Goal: Task Accomplishment & Management: Use online tool/utility

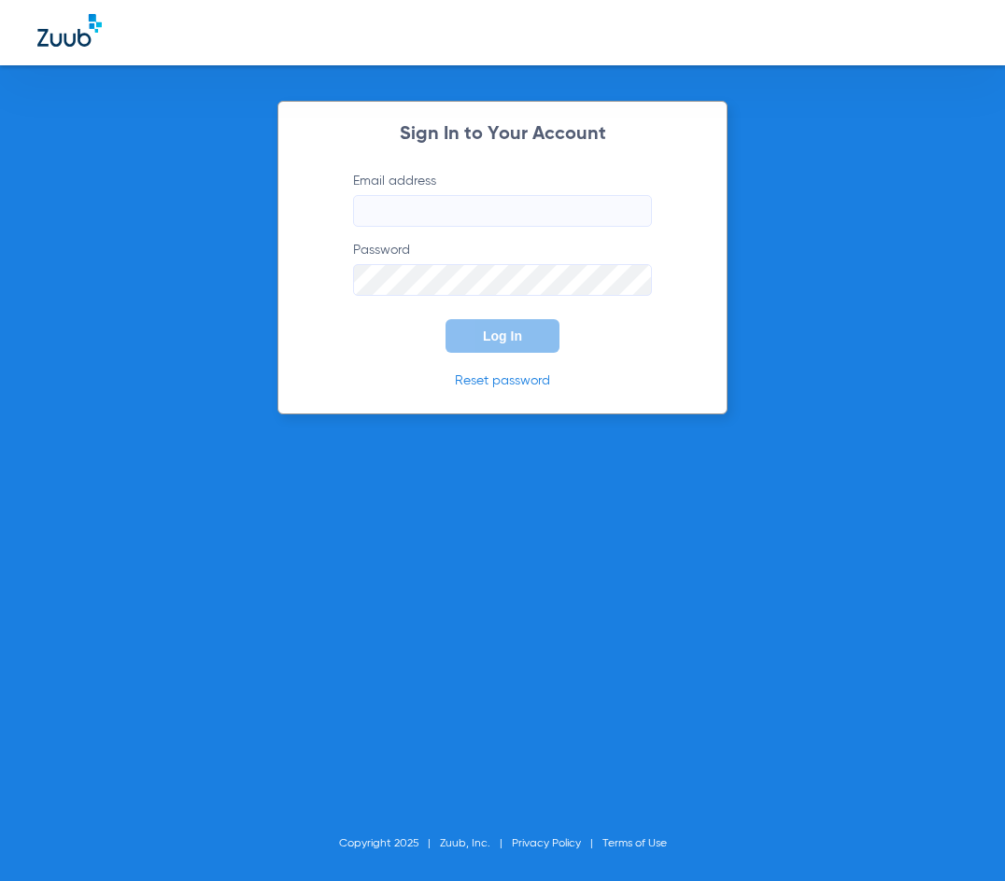
type input "[EMAIL_ADDRESS][DOMAIN_NAME]"
click at [482, 341] on button "Log In" at bounding box center [502, 336] width 114 height 34
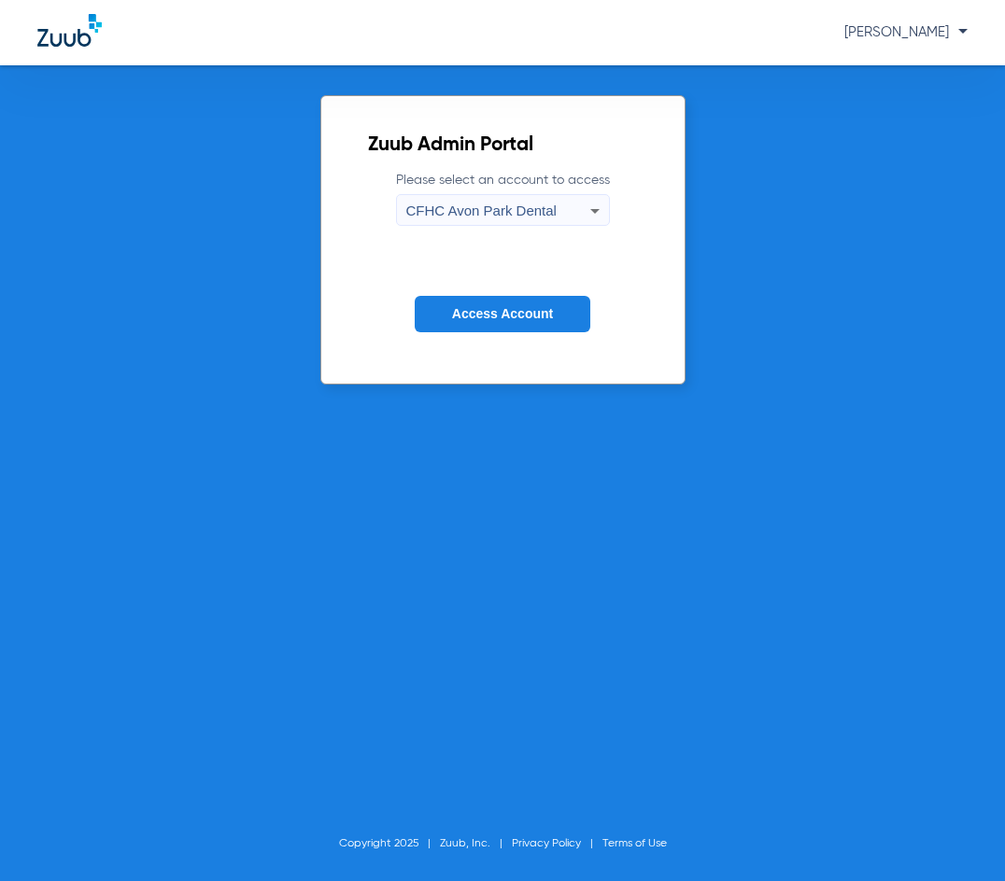
click at [482, 215] on span "CFHC Avon Park Dental" at bounding box center [481, 211] width 150 height 16
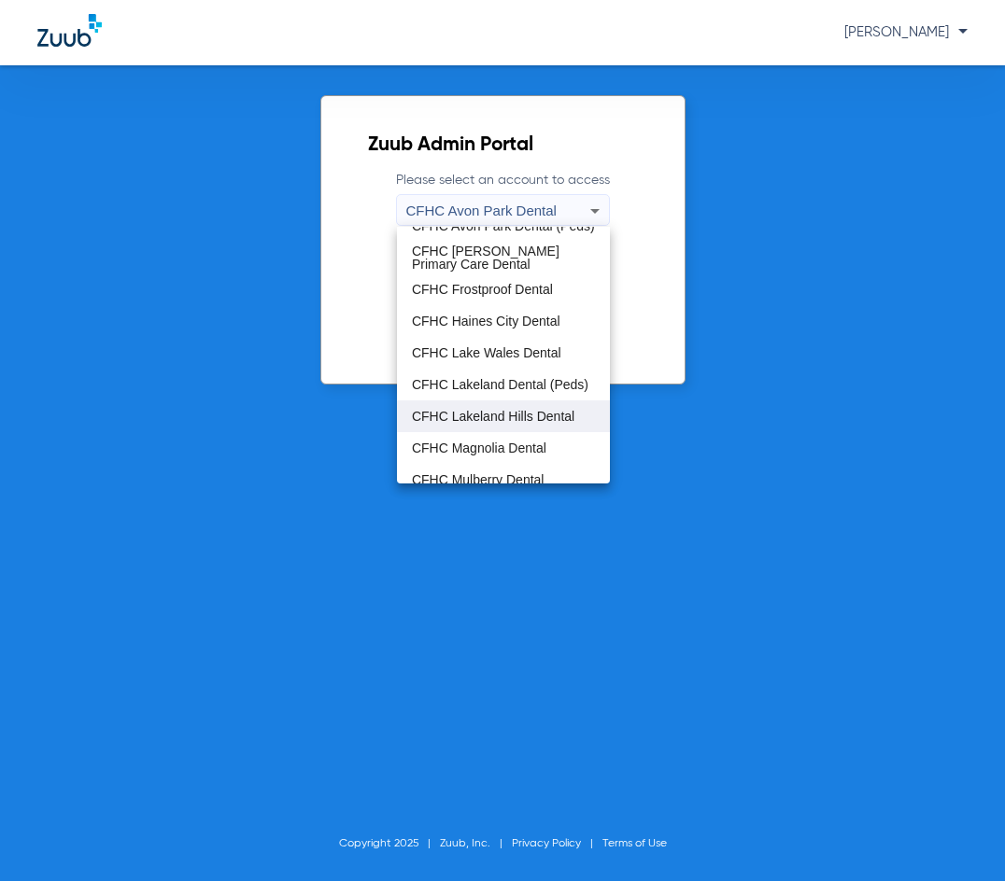
scroll to position [124, 0]
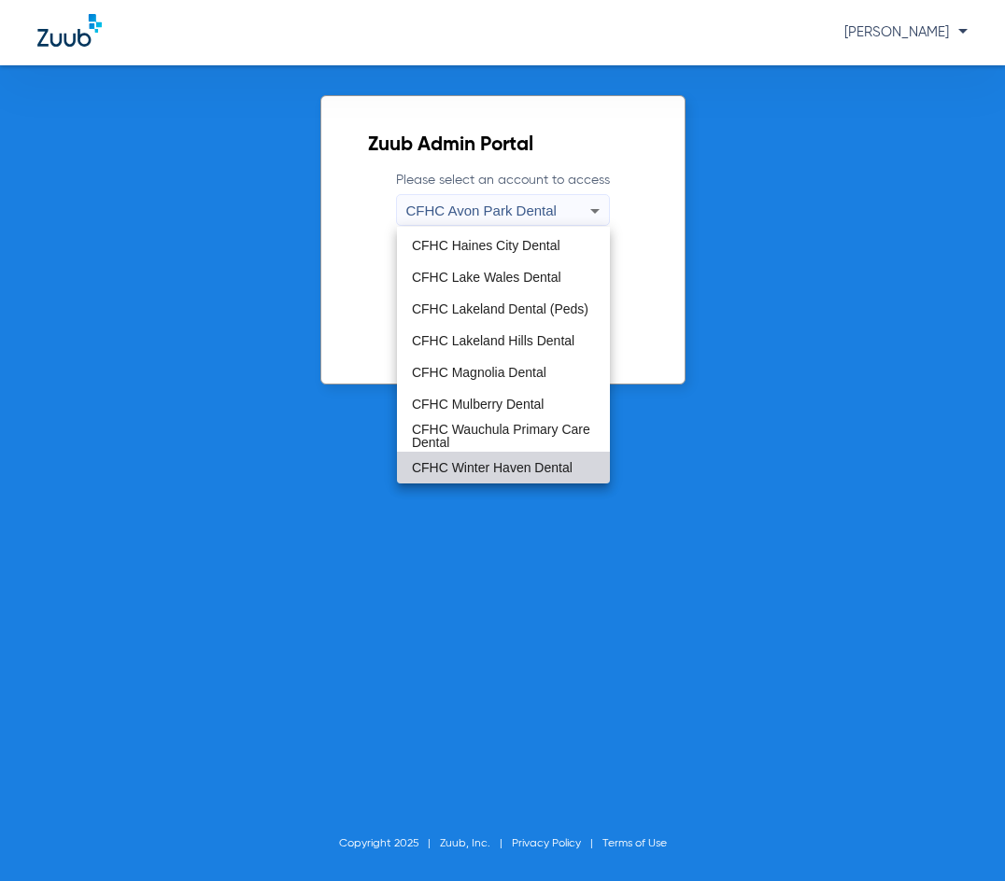
click at [513, 459] on mat-option "CFHC Winter Haven Dental" at bounding box center [503, 468] width 213 height 32
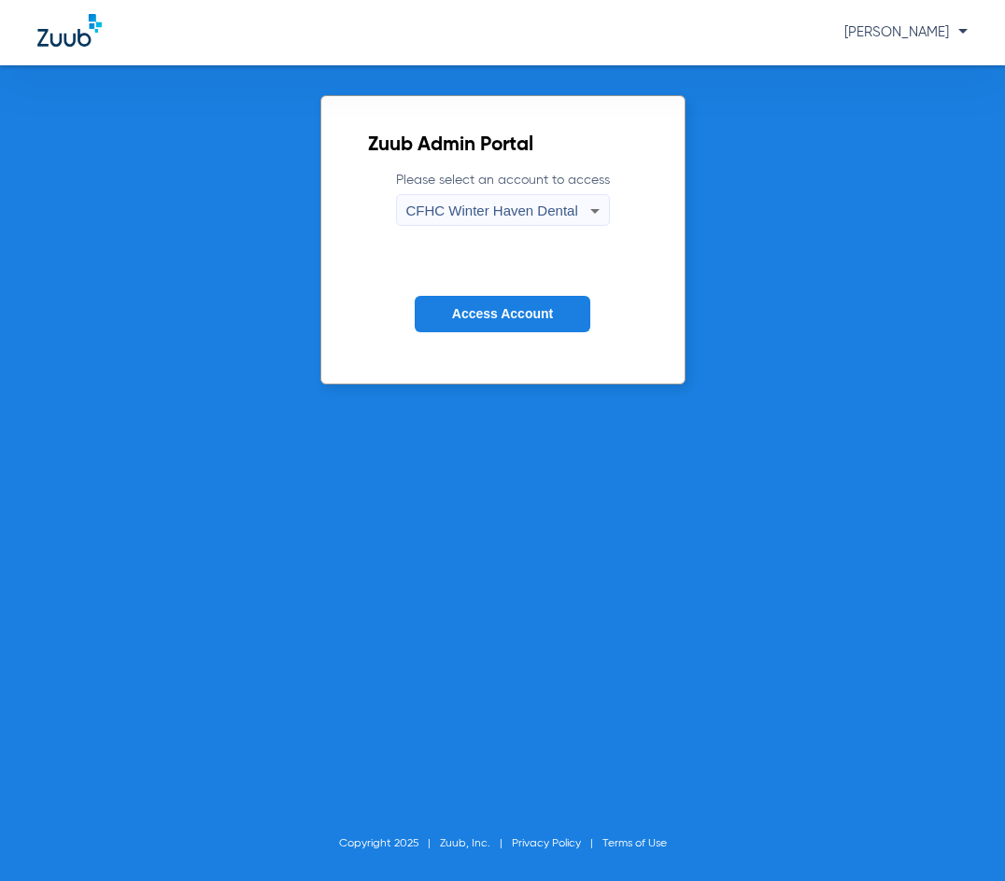
click at [485, 308] on span "Access Account" at bounding box center [502, 313] width 101 height 15
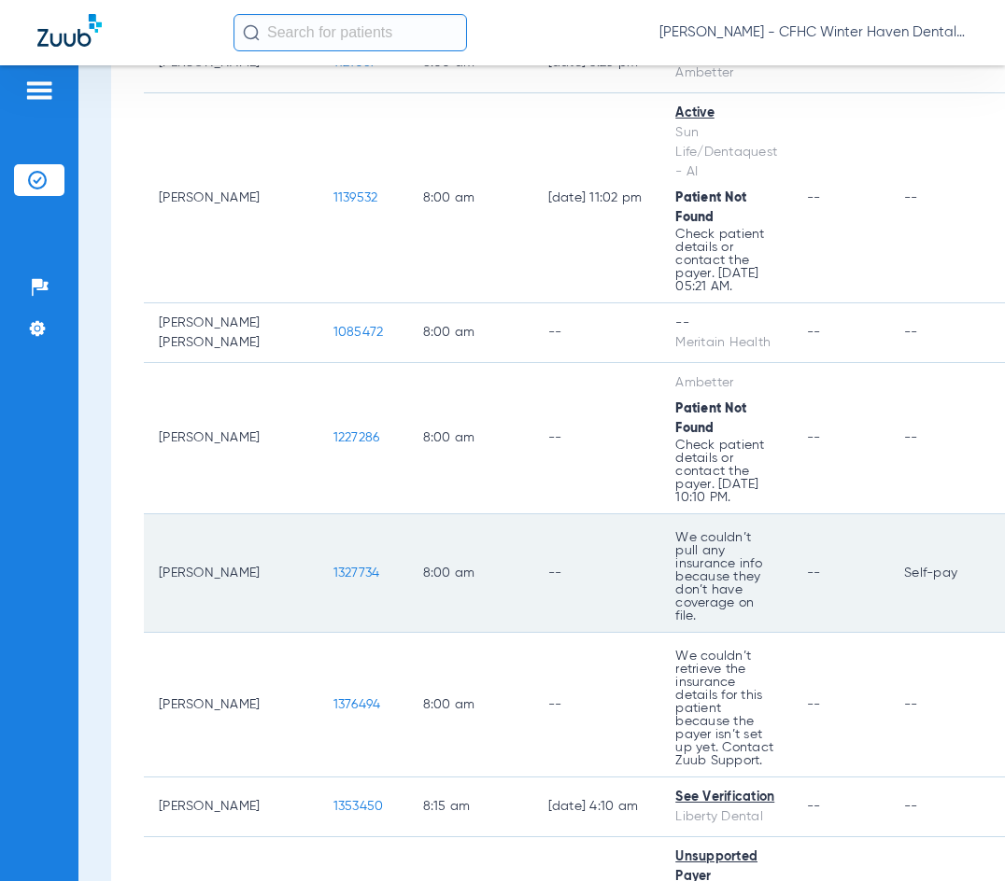
scroll to position [467, 0]
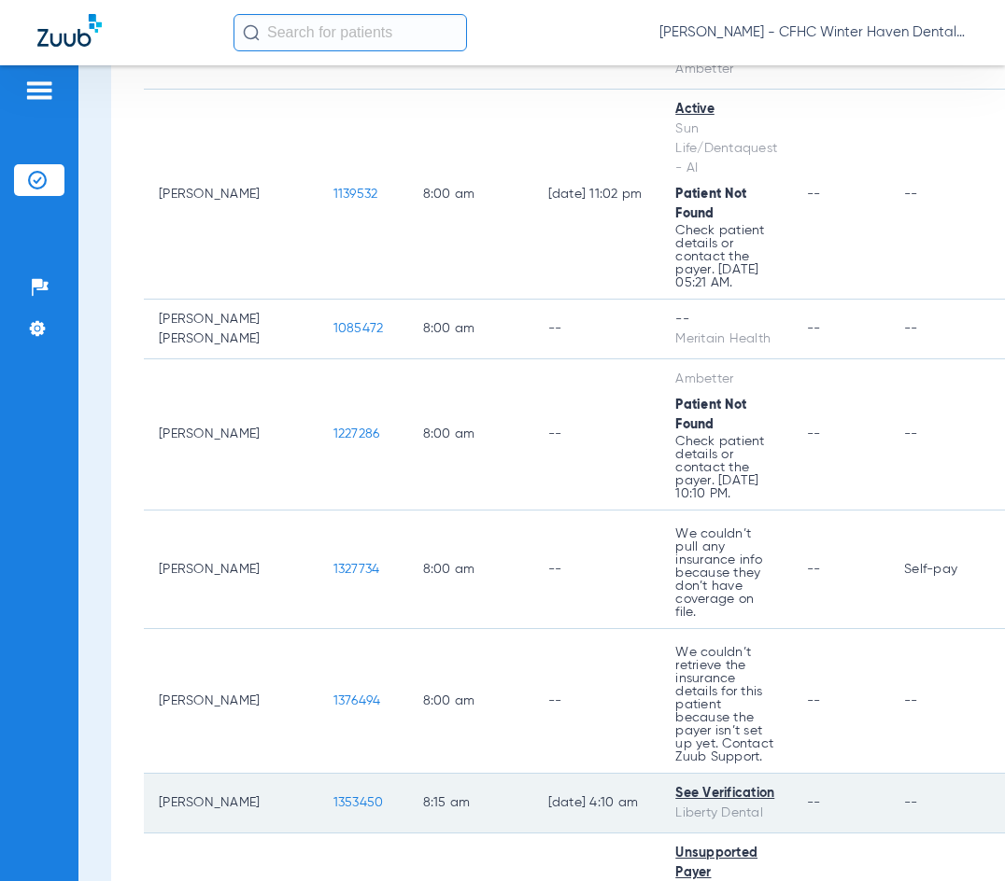
click at [333, 797] on span "1353450" at bounding box center [358, 803] width 50 height 13
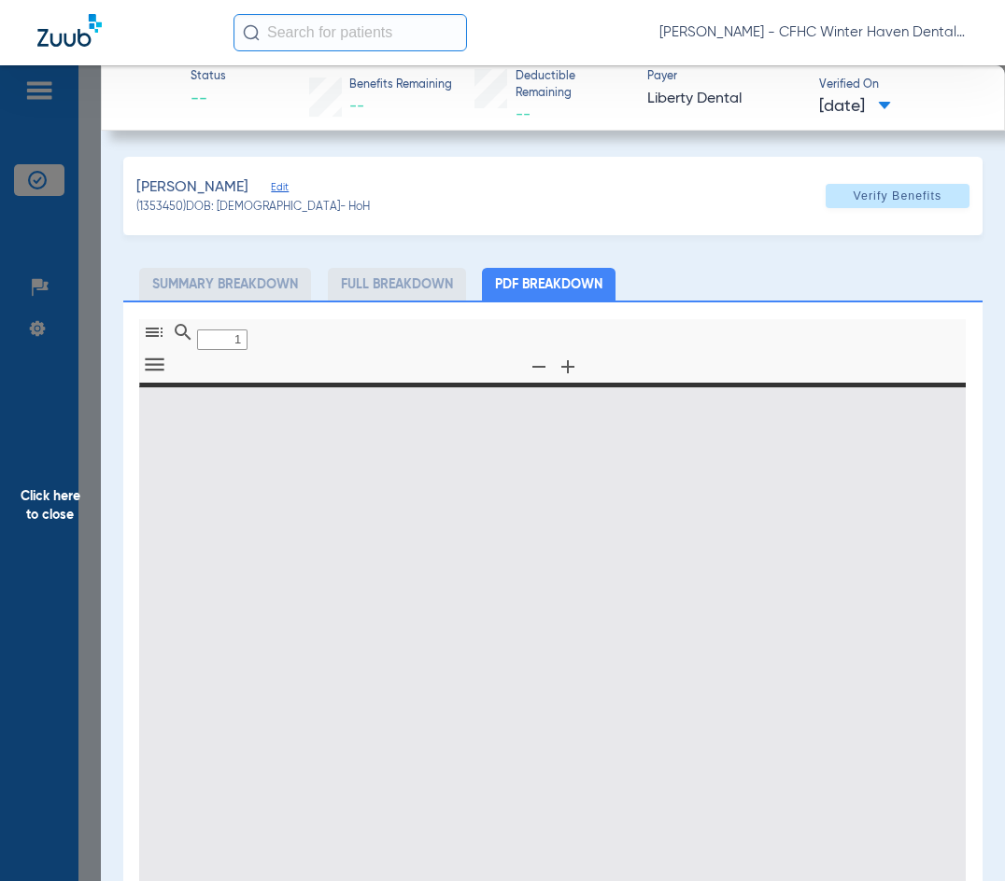
type input "0"
select select "page-width"
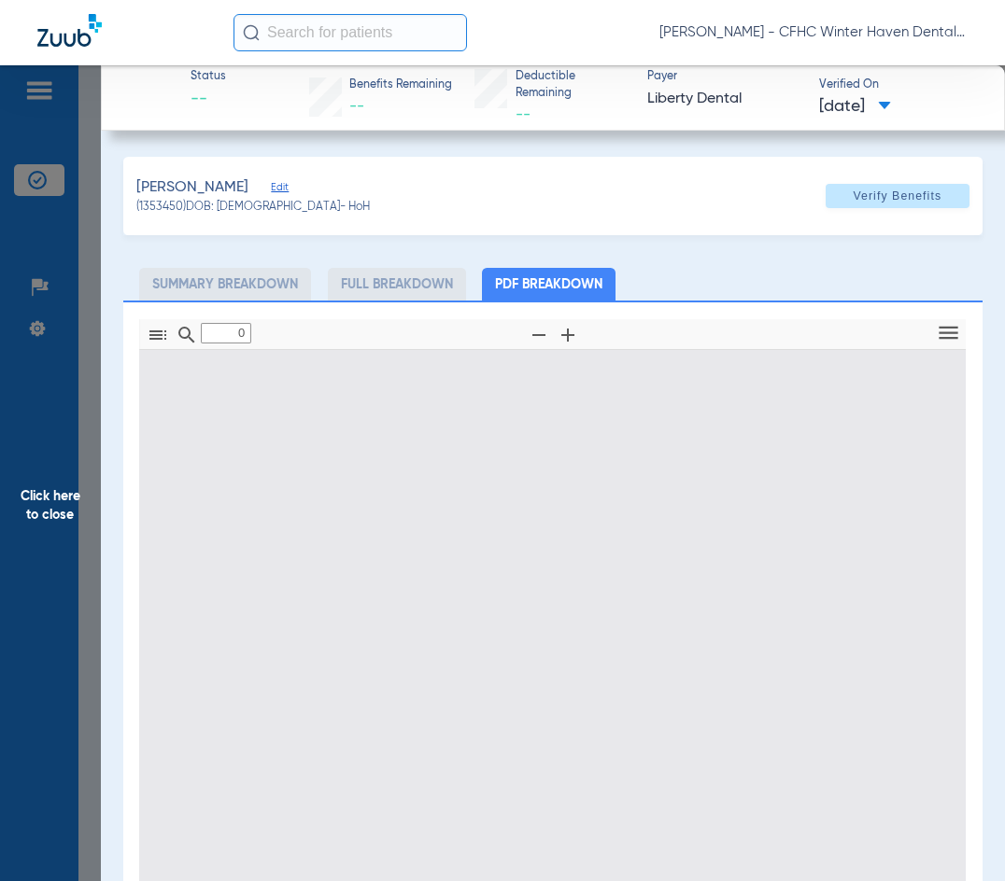
type input "1"
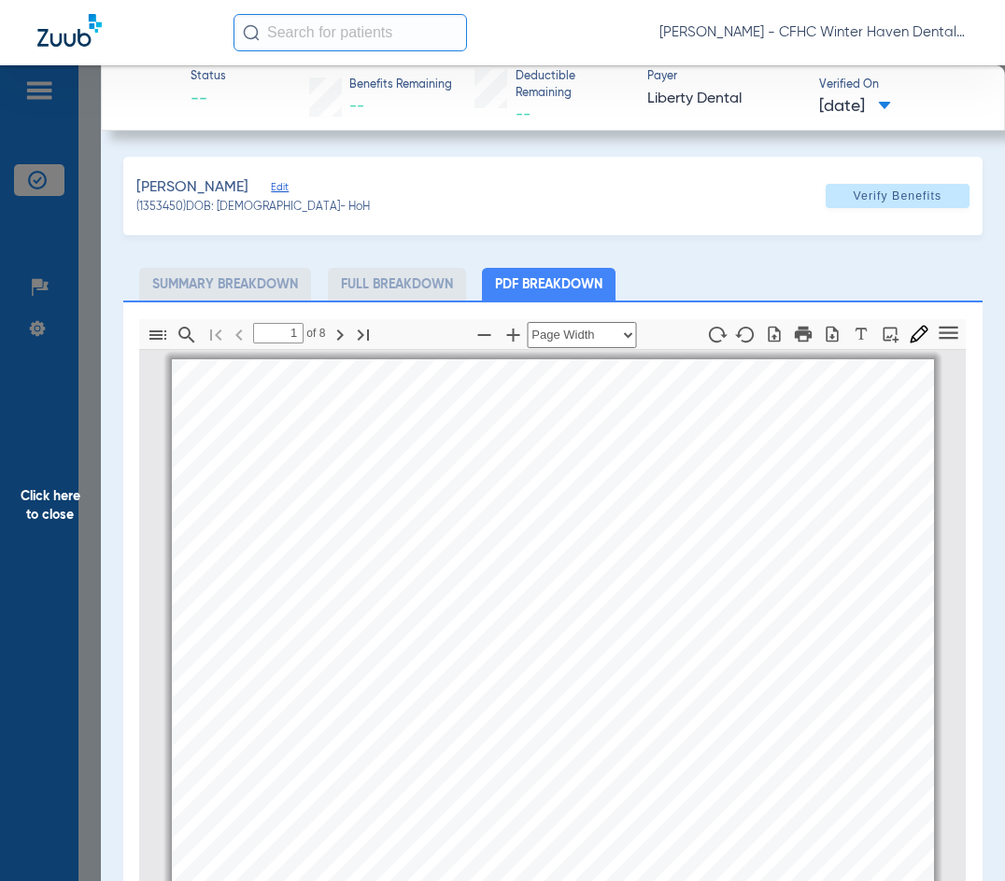
scroll to position [9, 0]
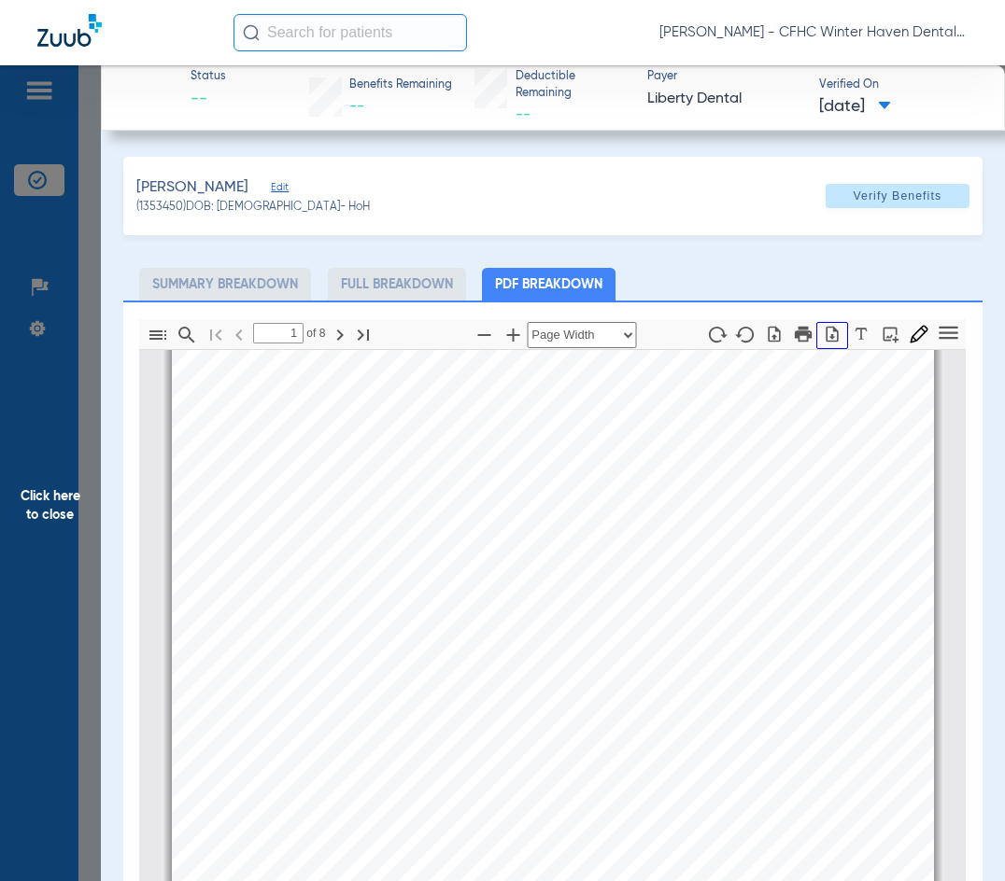
click at [826, 329] on icon "button" at bounding box center [832, 334] width 12 height 16
click at [54, 506] on span "Click here to close" at bounding box center [50, 505] width 101 height 881
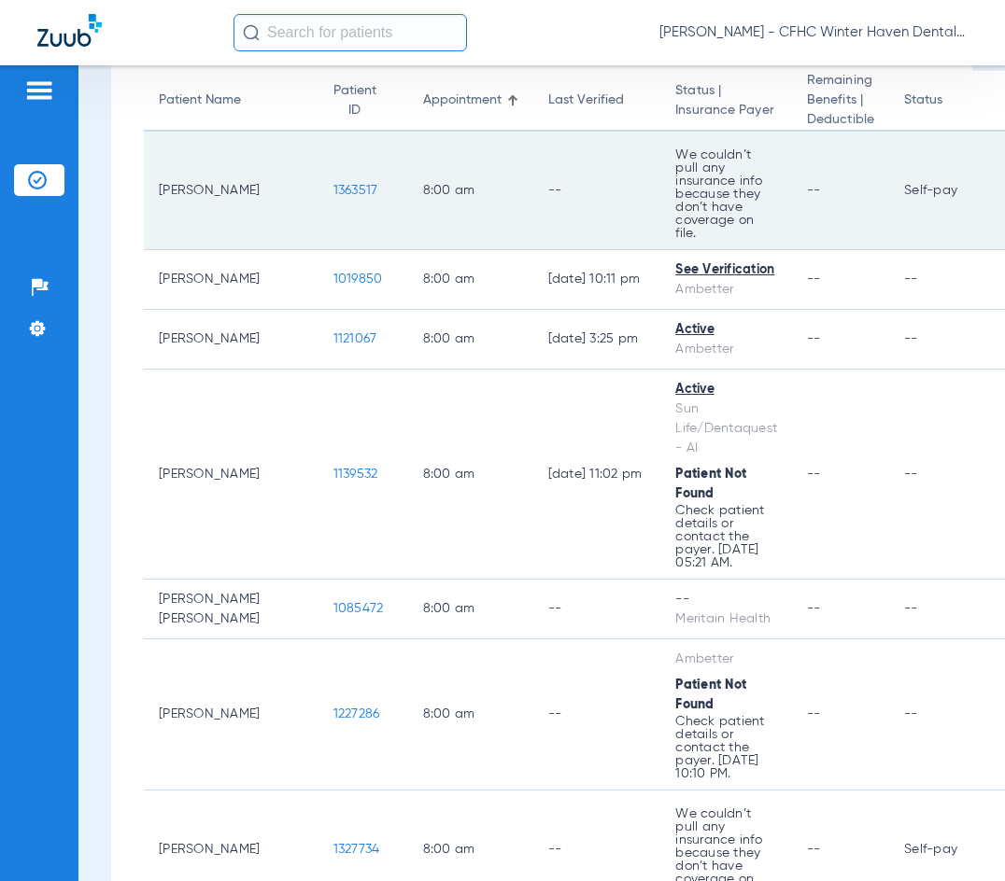
scroll to position [0, 0]
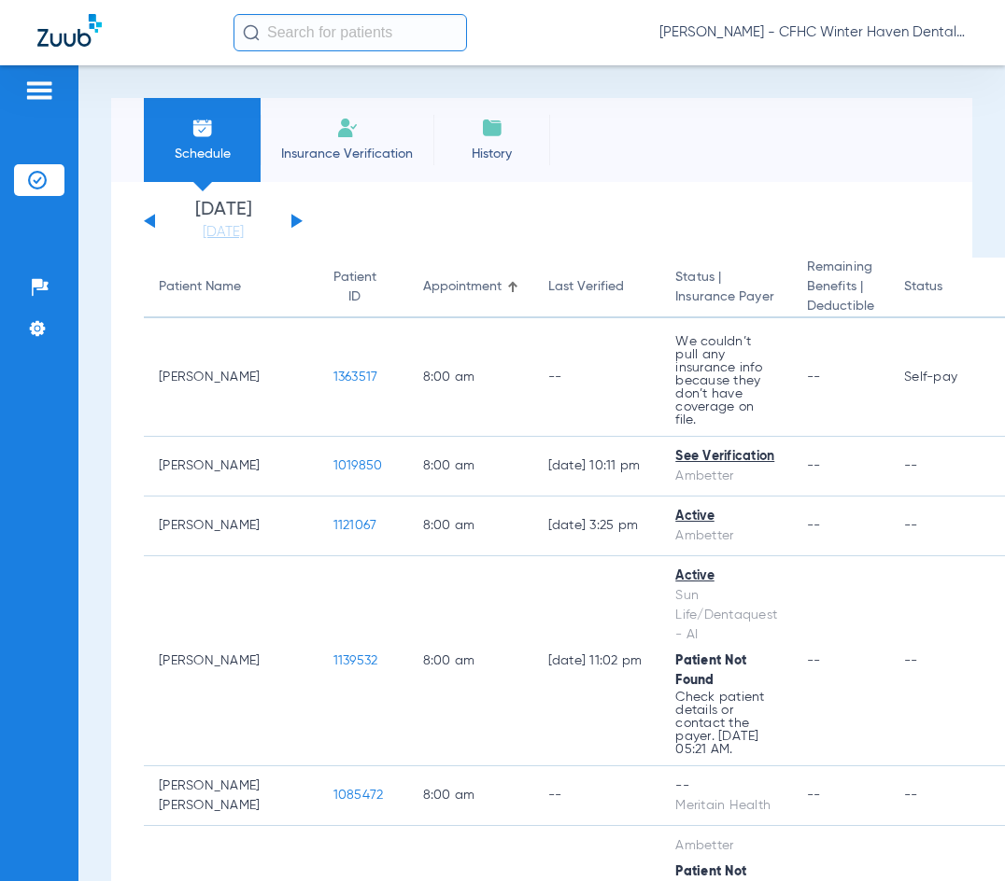
click at [291, 225] on button at bounding box center [296, 221] width 11 height 14
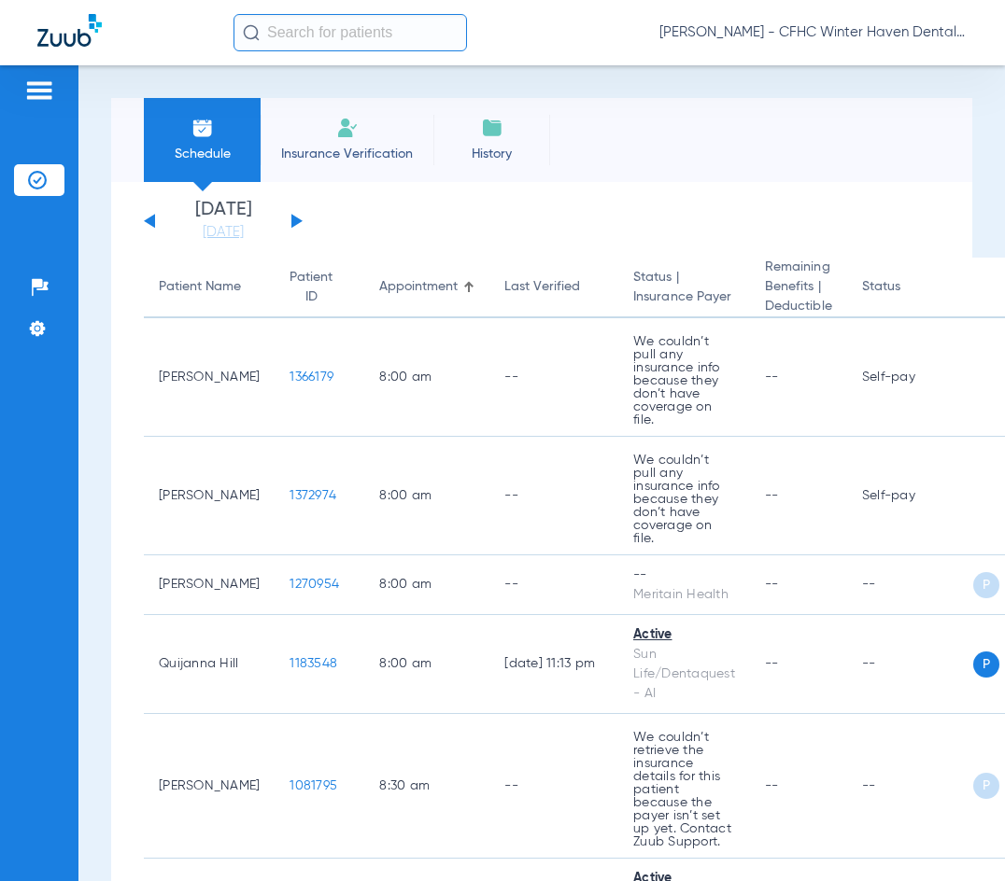
click at [665, 135] on div "Schedule Insurance Verification History Last Appt. Sync Time: [DATE] - 09:06 AM" at bounding box center [541, 140] width 861 height 84
click at [625, 159] on div "Schedule Insurance Verification History Last Appt. Sync Time: [DATE] - 09:50 AM" at bounding box center [541, 140] width 861 height 84
drag, startPoint x: 578, startPoint y: 74, endPoint x: 579, endPoint y: 87, distance: 13.1
click at [579, 75] on div "Schedule Insurance Verification History Last Appt. Sync Time: [DATE] - 09:54 AM…" at bounding box center [541, 473] width 926 height 816
